Goal: Check status: Check status

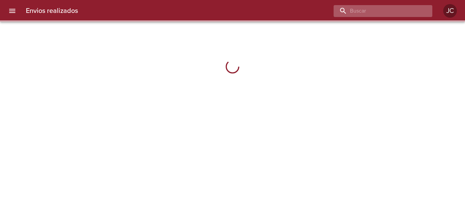
click at [389, 13] on input "buscar" at bounding box center [376, 11] width 87 height 12
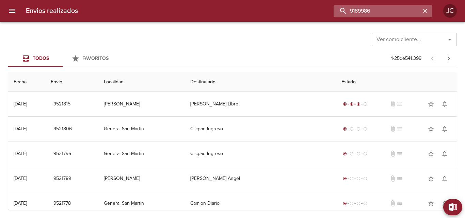
type input "9189986"
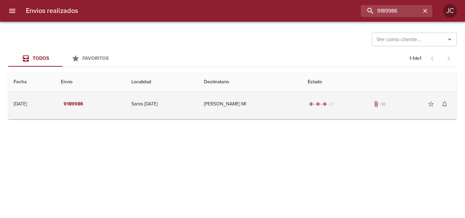
click at [253, 99] on td "[PERSON_NAME] Ml" at bounding box center [250, 104] width 104 height 24
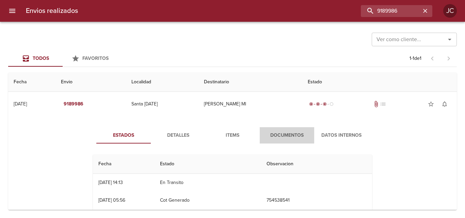
click at [275, 134] on span "Documentos" at bounding box center [287, 135] width 46 height 9
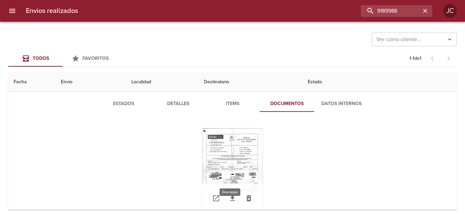
scroll to position [54, 0]
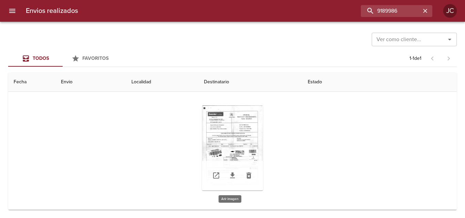
click at [237, 155] on div "Tabla de envíos del cliente" at bounding box center [232, 147] width 61 height 85
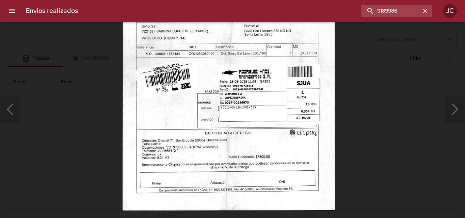
click at [278, 93] on img "Lightbox" at bounding box center [228, 59] width 213 height 301
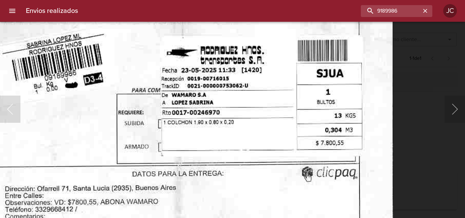
click at [236, 189] on img "Lightbox" at bounding box center [179, 27] width 427 height 606
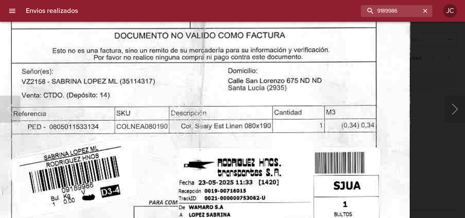
click at [266, 181] on img "Lightbox" at bounding box center [196, 139] width 427 height 606
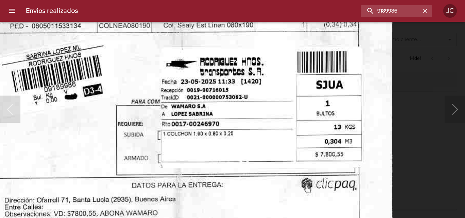
click at [295, 98] on img "Lightbox" at bounding box center [179, 38] width 427 height 606
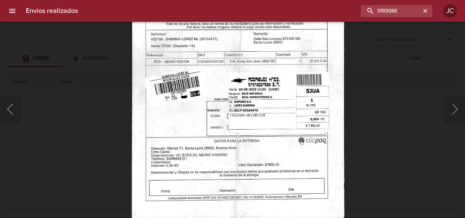
click at [372, 109] on div "Lightbox" at bounding box center [232, 109] width 465 height 218
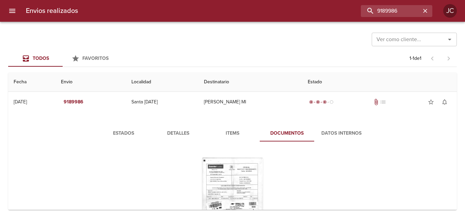
scroll to position [0, 0]
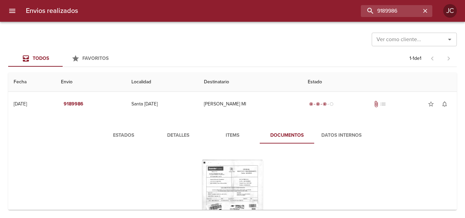
click at [233, 177] on div "Tabla de envíos del cliente" at bounding box center [232, 202] width 61 height 85
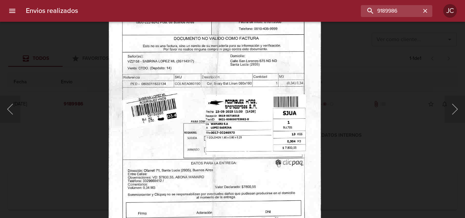
click at [243, 105] on img "Lightbox" at bounding box center [214, 89] width 213 height 301
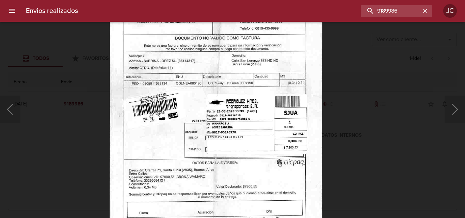
click at [358, 142] on div "Lightbox" at bounding box center [232, 109] width 465 height 218
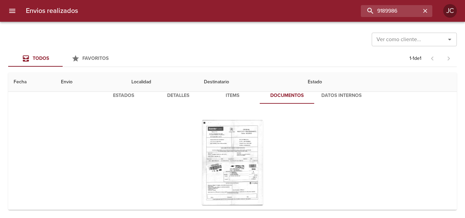
scroll to position [54, 0]
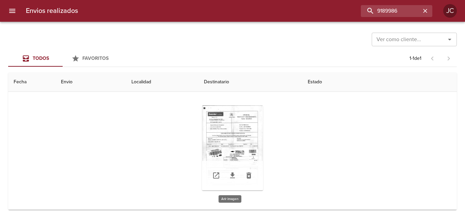
click at [246, 140] on div "Tabla de envíos del cliente" at bounding box center [232, 147] width 61 height 85
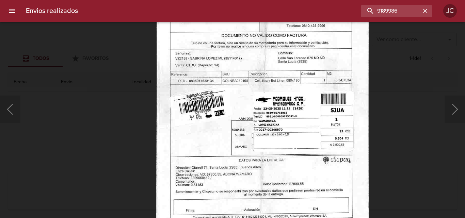
click at [95, 64] on div "Lightbox" at bounding box center [232, 109] width 465 height 218
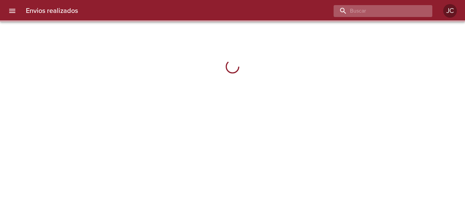
click at [363, 11] on input "buscar" at bounding box center [376, 11] width 87 height 12
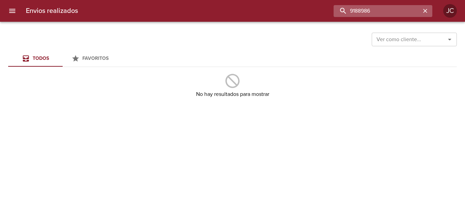
click at [364, 11] on input "9188986" at bounding box center [376, 11] width 87 height 12
click at [366, 11] on input "989986" at bounding box center [376, 11] width 87 height 12
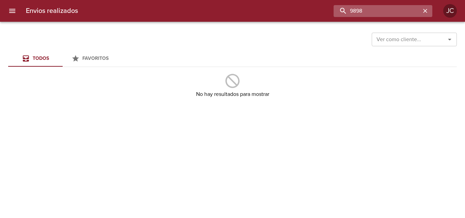
type input "98986"
click at [366, 11] on input "98986" at bounding box center [376, 11] width 87 height 12
